Goal: Task Accomplishment & Management: Complete application form

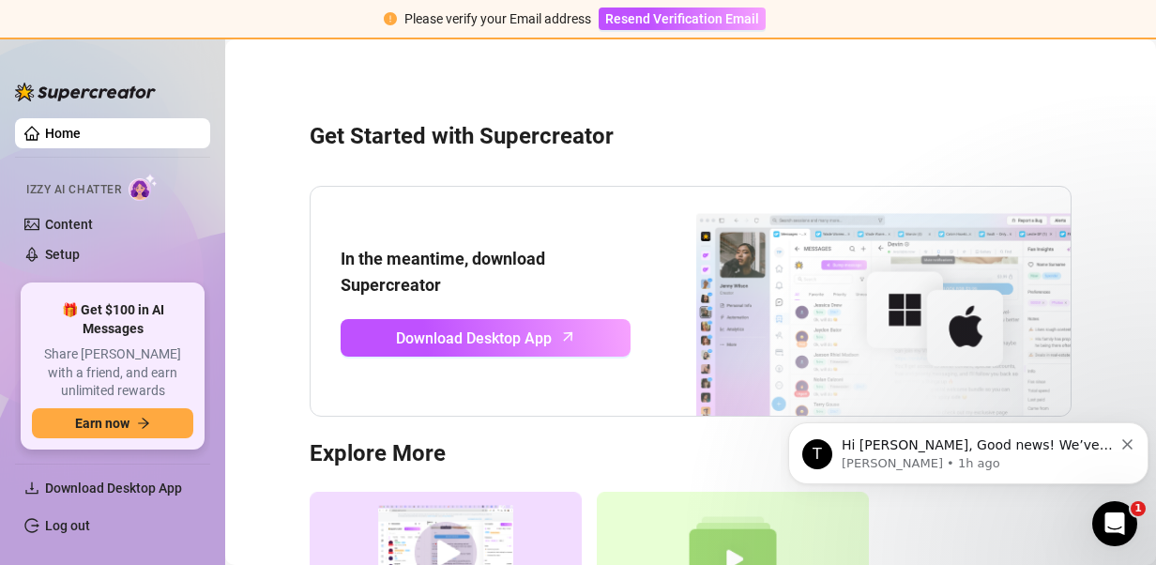
click at [651, 18] on span "Resend Verification Email" at bounding box center [682, 18] width 154 height 15
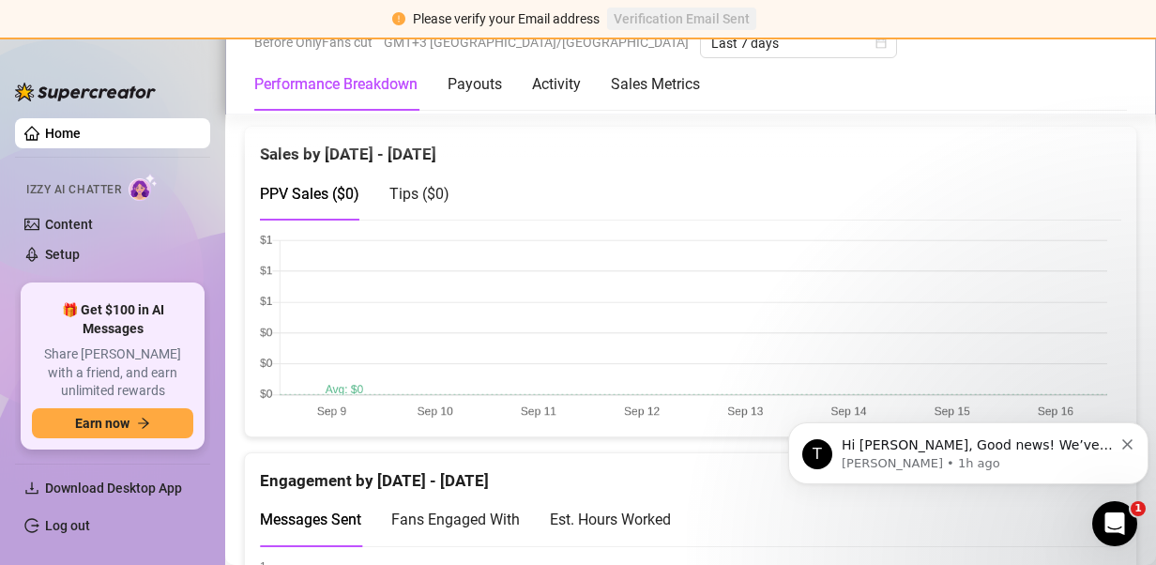
scroll to position [1040, 0]
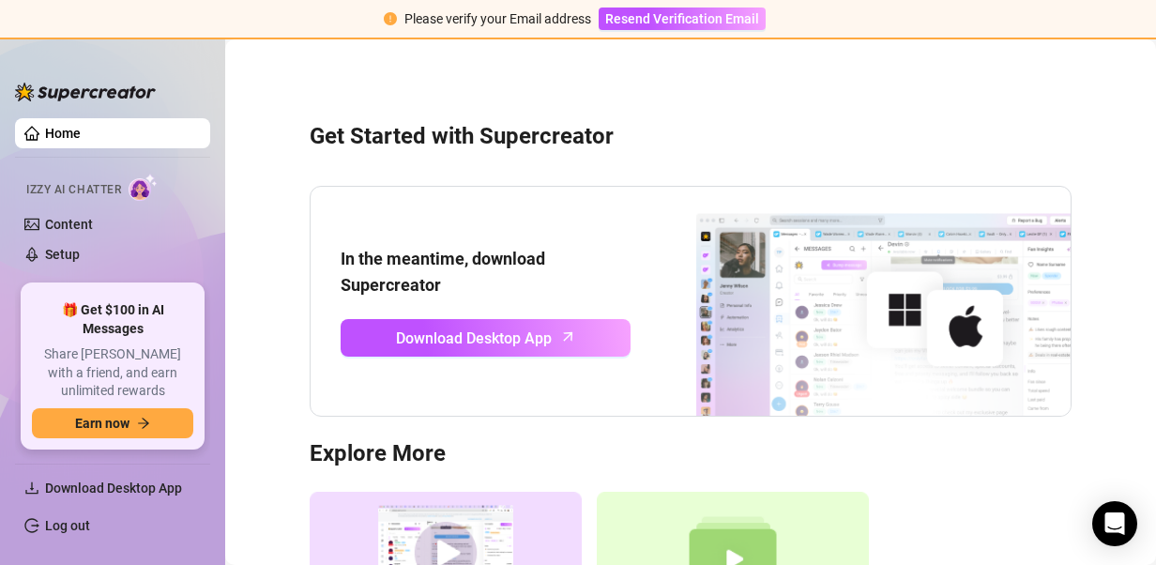
click at [645, 19] on span "Resend Verification Email" at bounding box center [682, 18] width 154 height 15
click at [644, 19] on span "Resend Verification Email" at bounding box center [682, 18] width 154 height 15
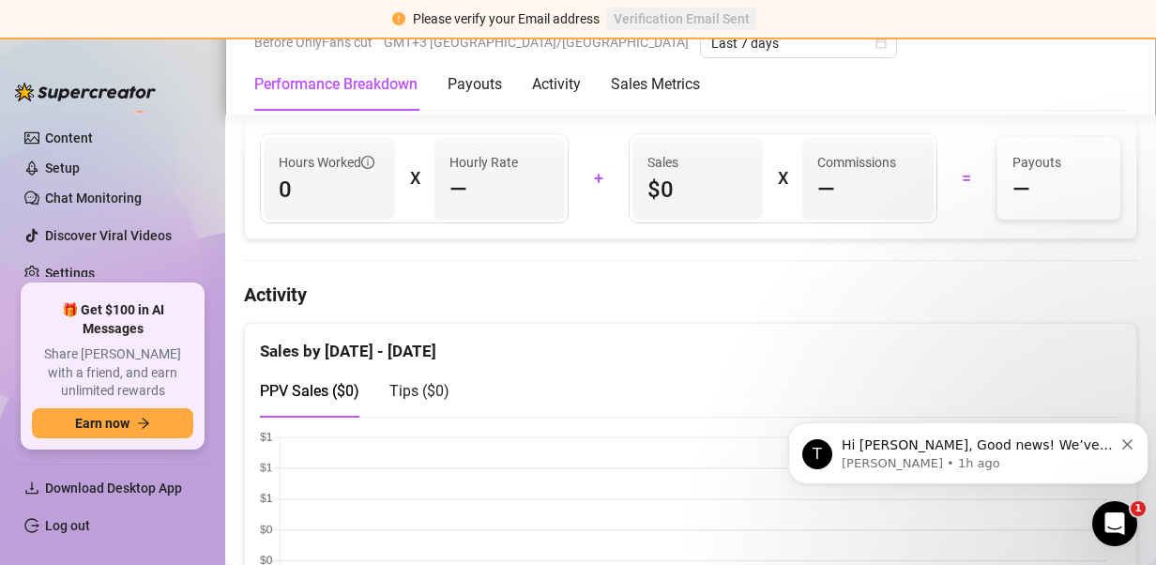
scroll to position [1000, 0]
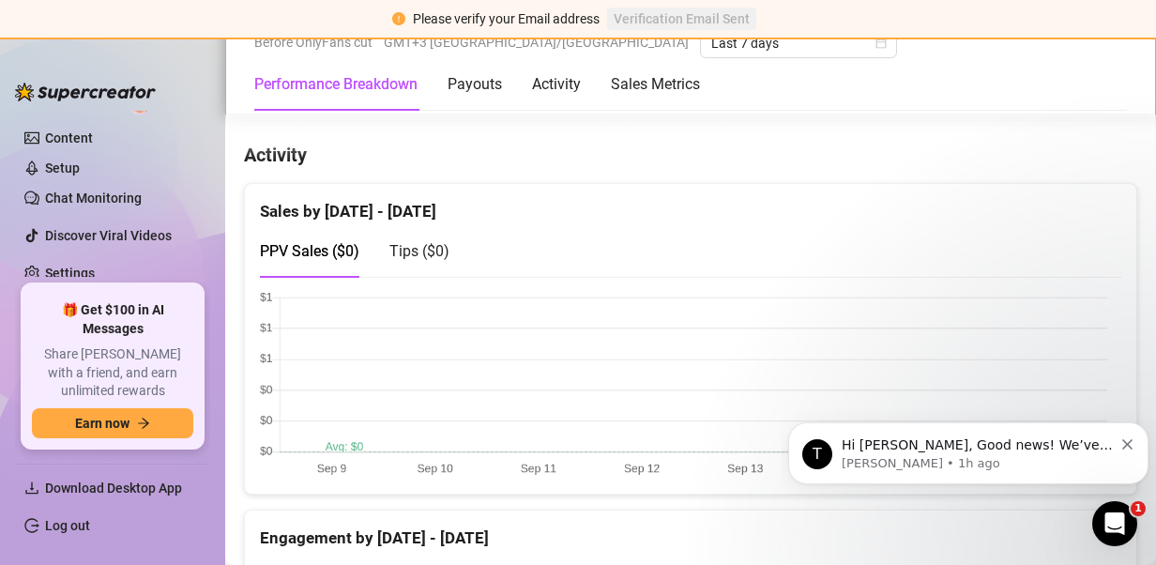
click at [1127, 445] on icon "Dismiss notification" at bounding box center [1127, 444] width 10 height 10
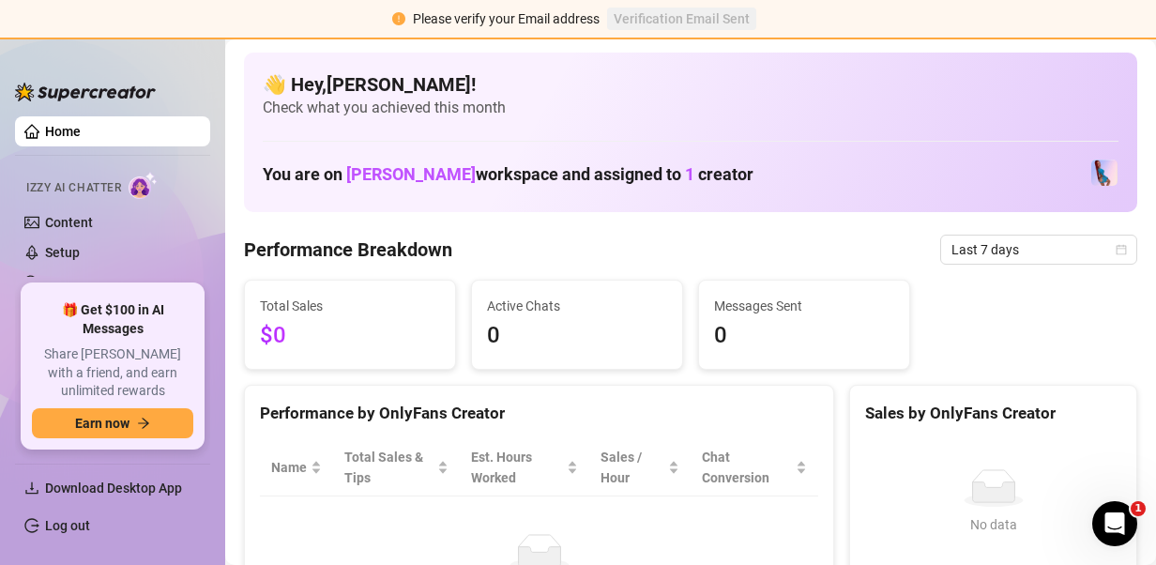
scroll to position [0, 0]
click at [81, 137] on link "Home" at bounding box center [63, 133] width 36 height 15
click at [65, 131] on link "Home" at bounding box center [63, 133] width 36 height 15
click at [71, 226] on link "Content" at bounding box center [69, 224] width 48 height 15
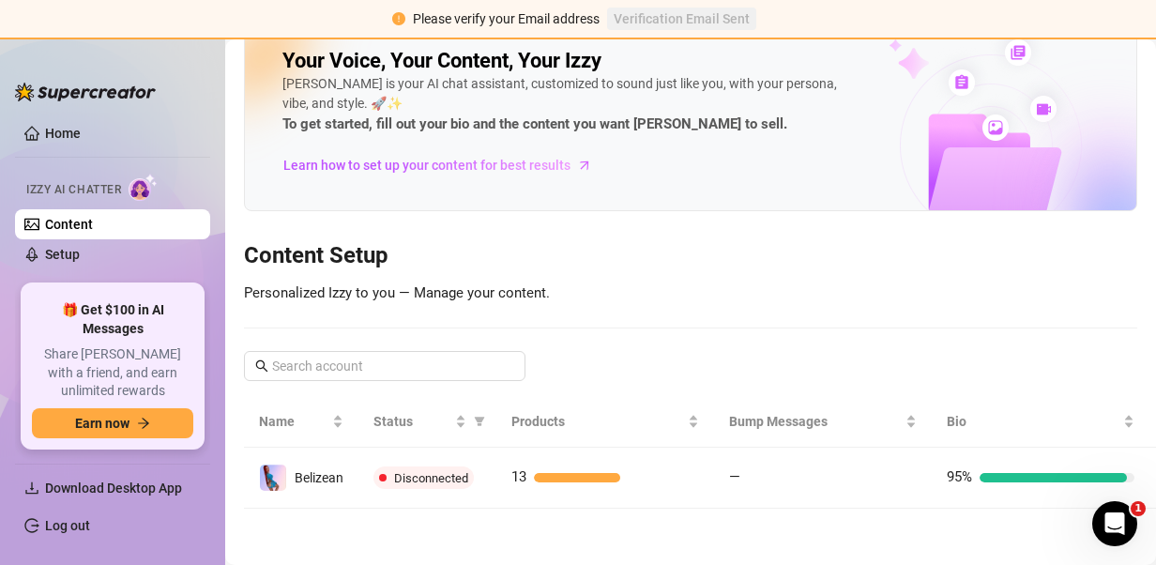
scroll to position [47, 0]
click at [315, 470] on span "Belizean" at bounding box center [319, 477] width 49 height 15
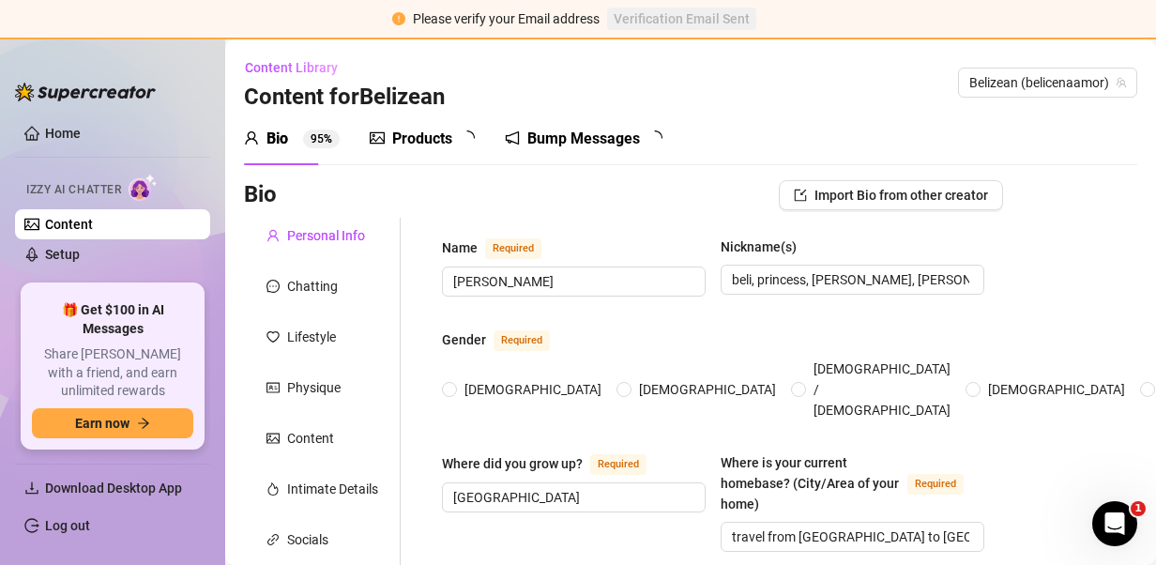
type input "[PERSON_NAME]"
type input "beli, princess, [PERSON_NAME], [PERSON_NAME], amor"
type input "[GEOGRAPHIC_DATA]"
type input "travel from [GEOGRAPHIC_DATA] to [GEOGRAPHIC_DATA]"
type textarea "no"
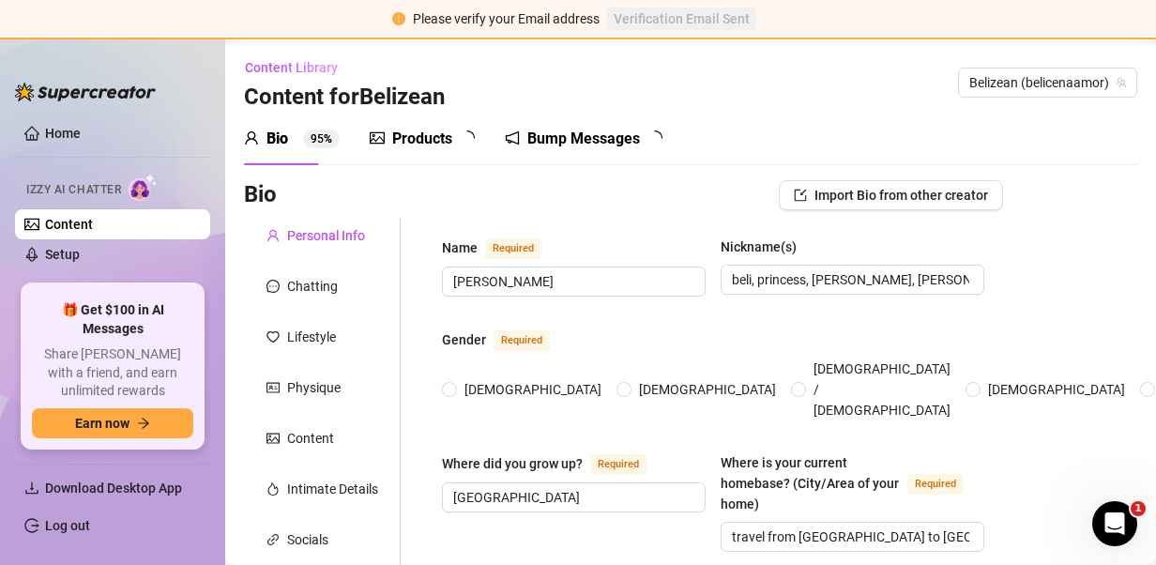
type input "straight"
type input "single"
type input "n0"
type input "no"
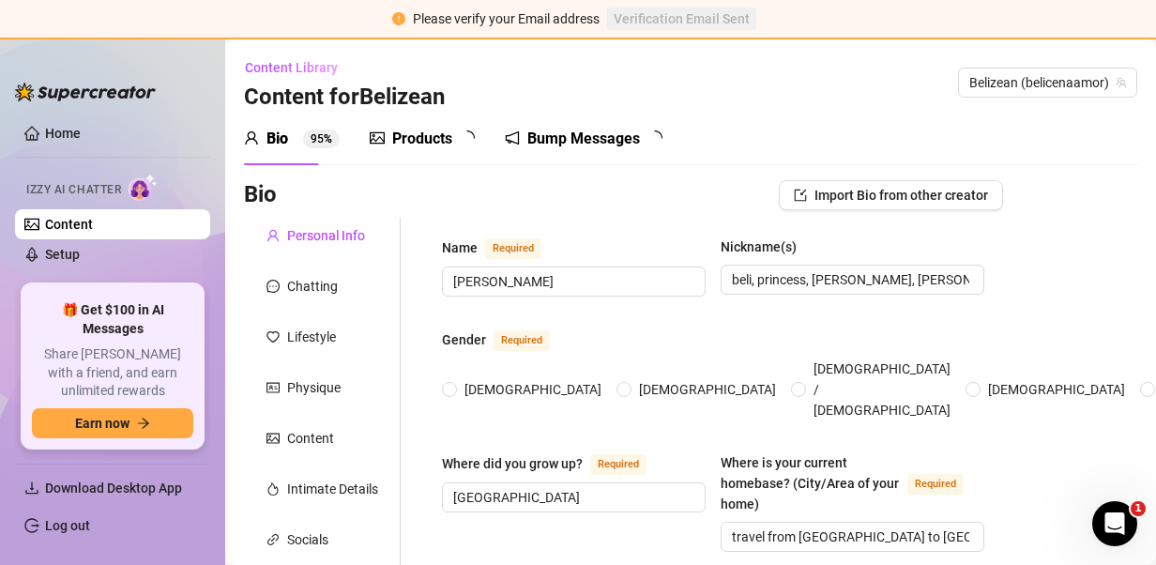
type input "model"
type input "i went to college got my associates"
type input "spiritual"
type textarea "to have multiple streams of income"
type textarea "a fuuny story was accidently [MEDICAL_DATA] people at the beach one day because…"
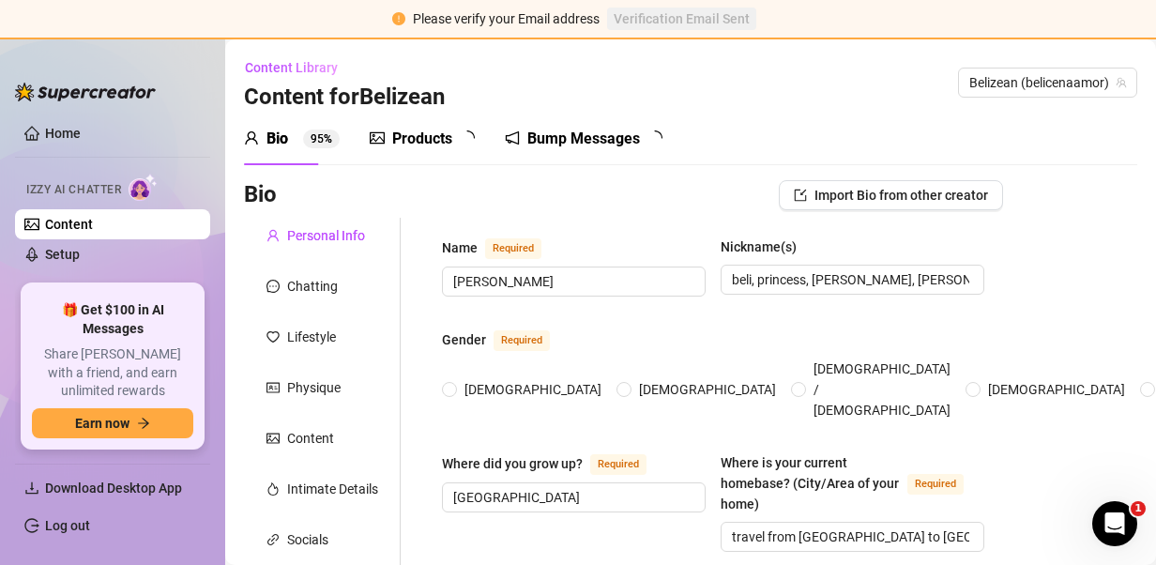
type textarea "i love giving gifts to people, enjoy eating at new places and even places ive b…"
type textarea "i love self care days"
radio input "true"
type input "[DATE]"
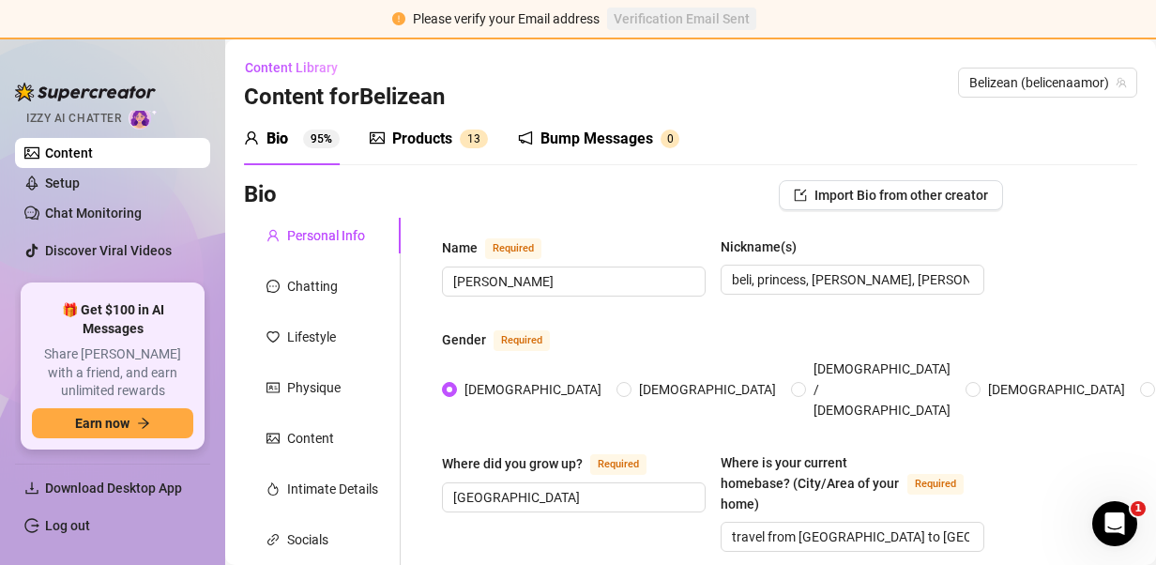
scroll to position [86, 0]
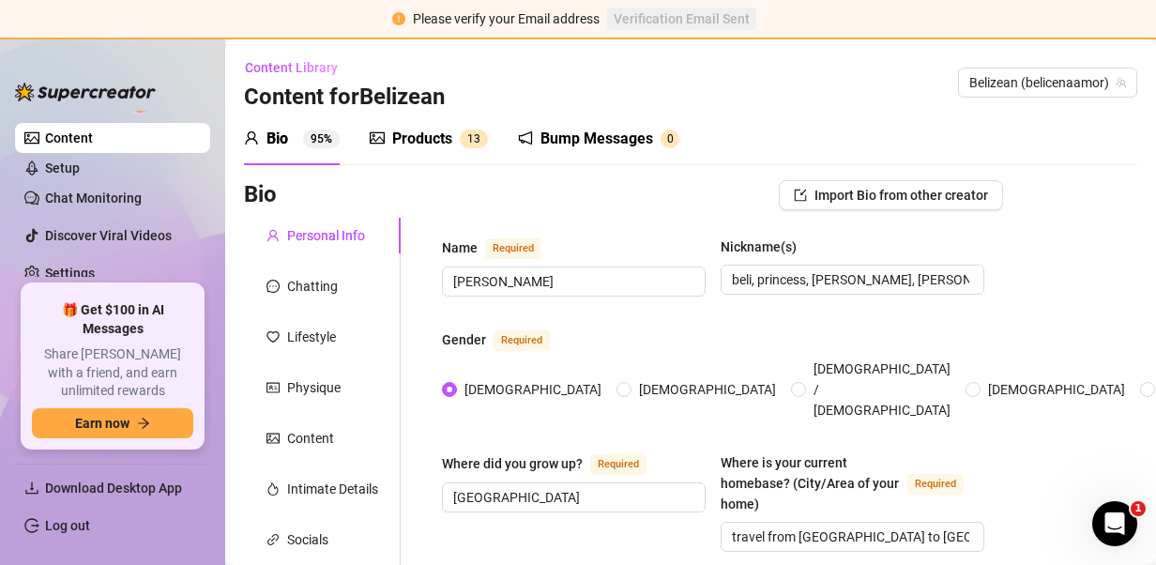
click at [111, 195] on link "Chat Monitoring" at bounding box center [93, 197] width 97 height 15
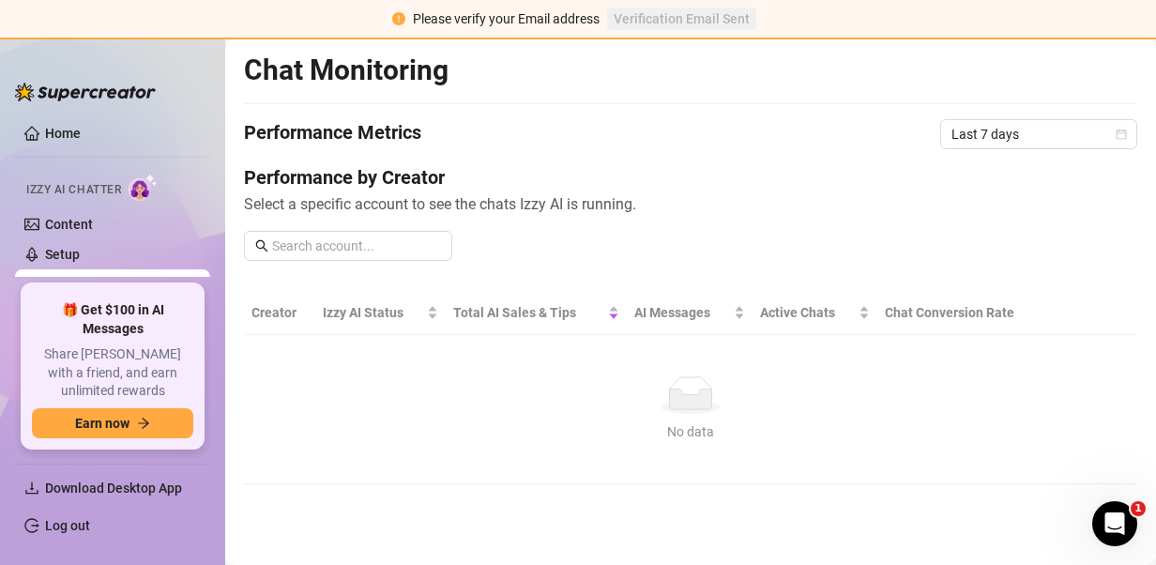
click at [92, 190] on span "Izzy AI Chatter" at bounding box center [73, 190] width 95 height 18
click at [58, 131] on link "Home" at bounding box center [63, 133] width 36 height 15
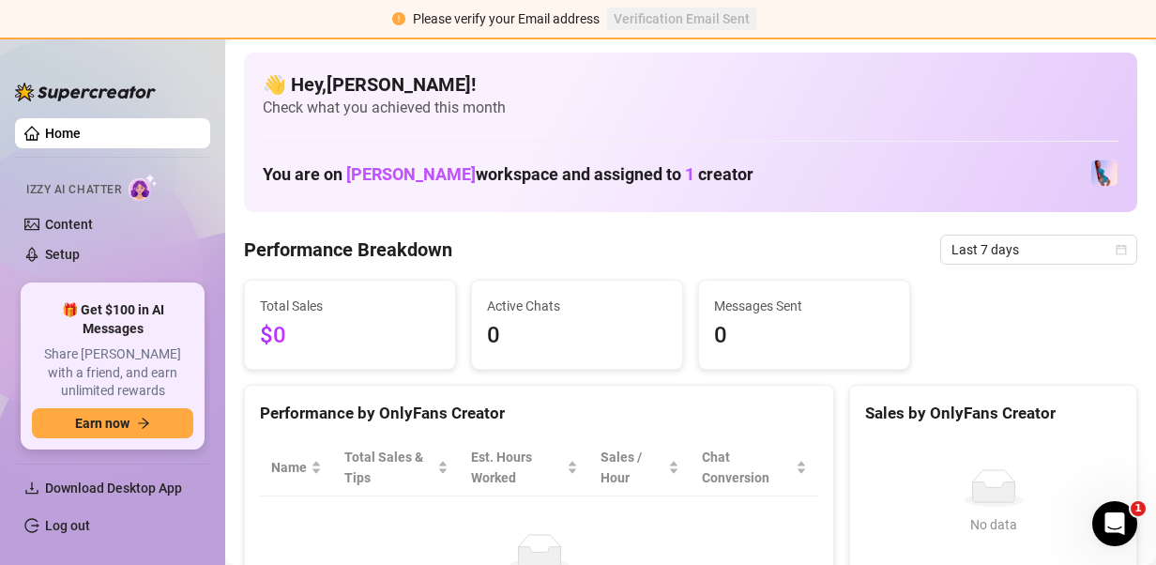
click at [78, 281] on link "Chat Monitoring" at bounding box center [93, 284] width 97 height 15
